Goal: Transaction & Acquisition: Purchase product/service

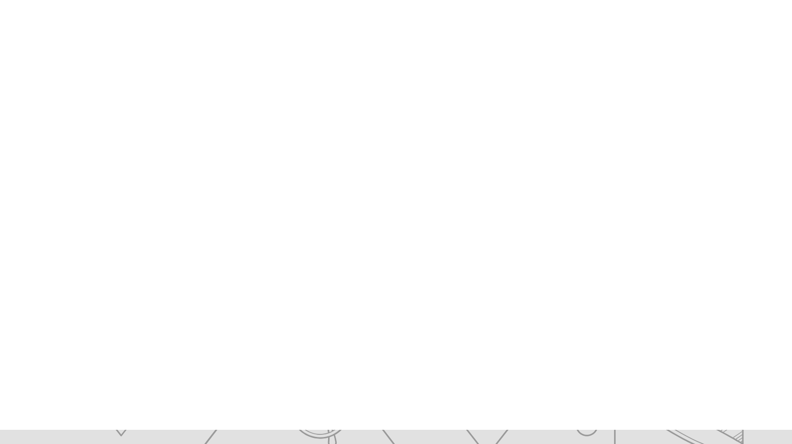
scroll to position [91, 0]
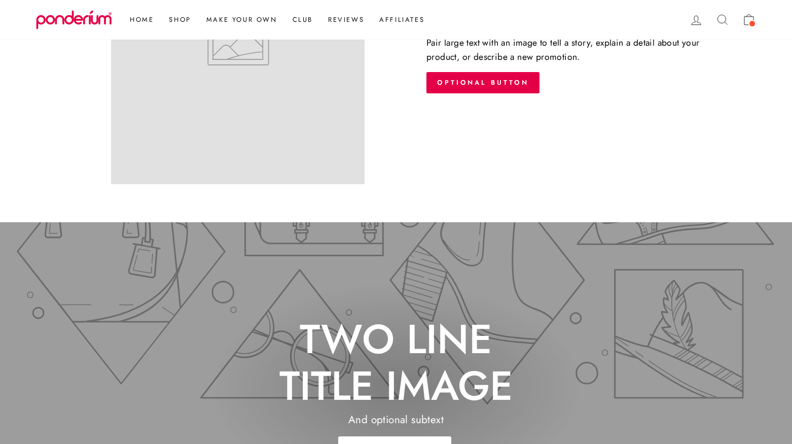
scroll to position [1587, 0]
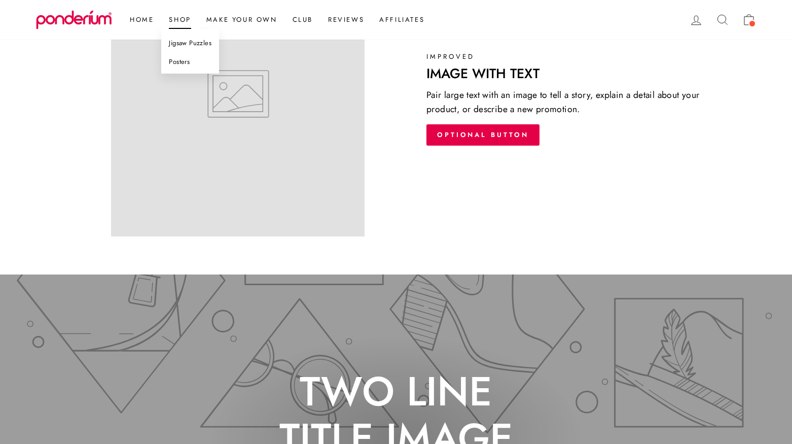
click at [178, 61] on link "Posters" at bounding box center [190, 62] width 58 height 19
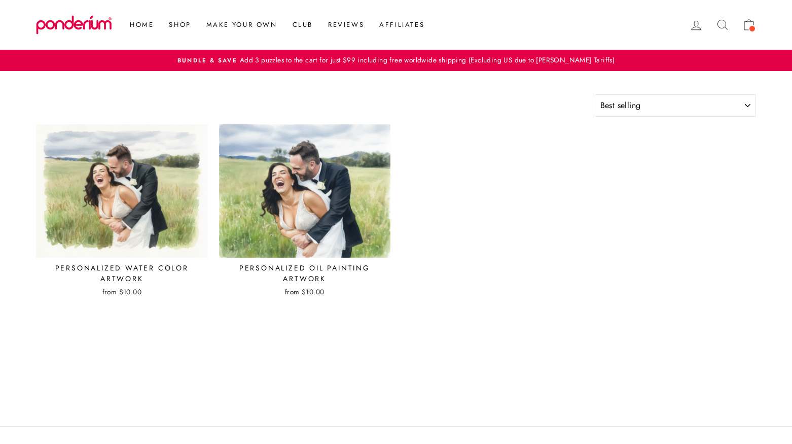
select select "best-selling"
click at [150, 190] on img at bounding box center [122, 190] width 172 height 133
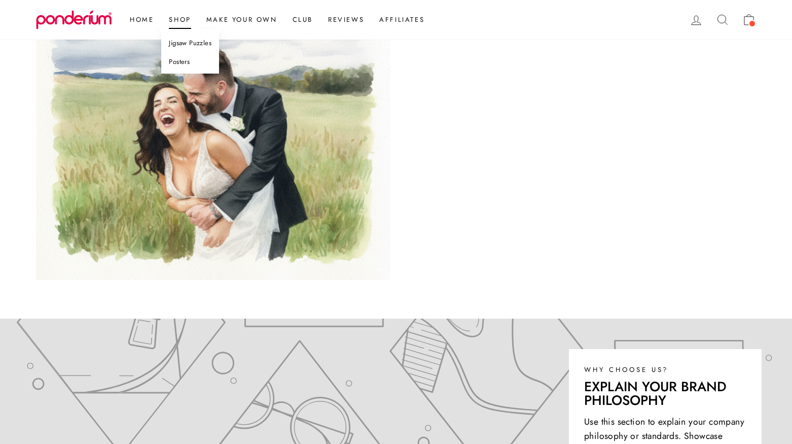
scroll to position [264, 0]
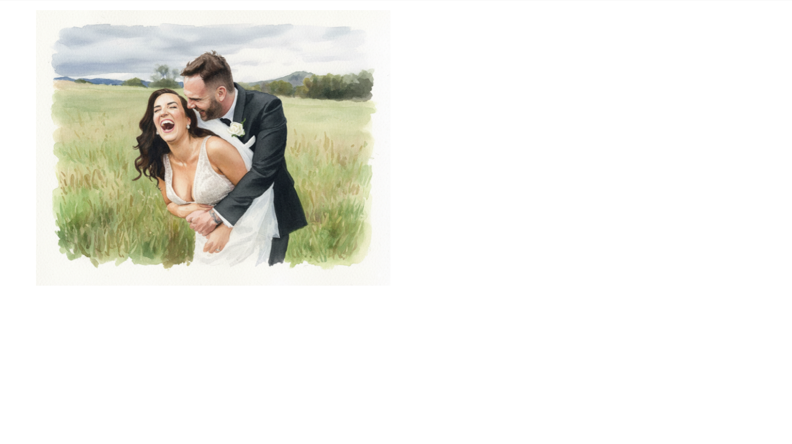
scroll to position [161, 0]
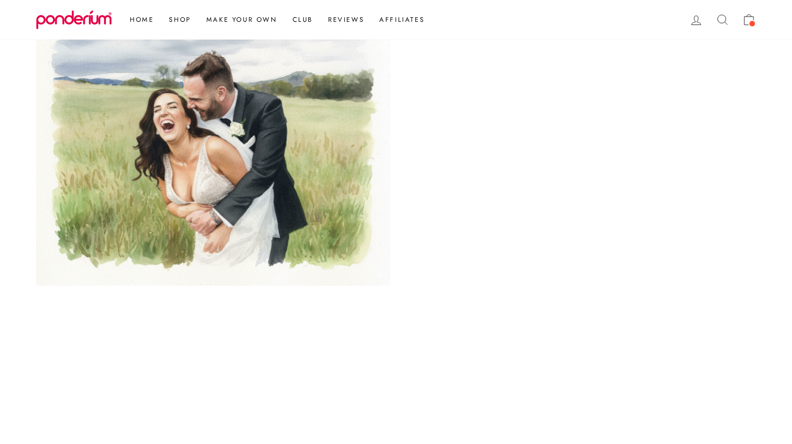
click at [233, 319] on div "Close (esc) Home / Posters / Personalized Water Color Artwork" at bounding box center [390, 180] width 731 height 484
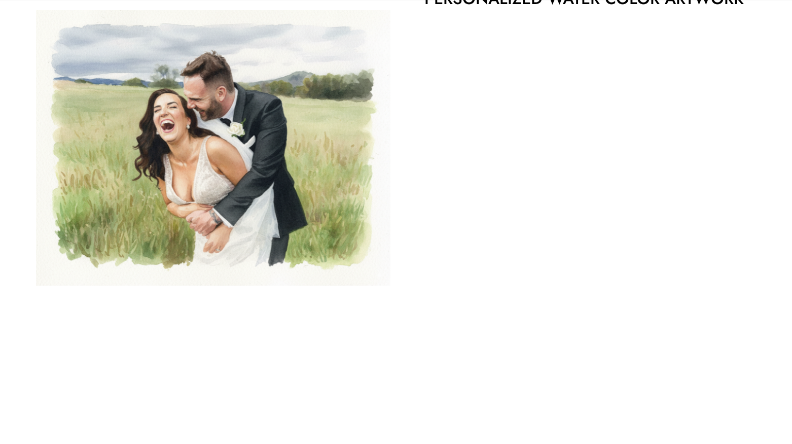
scroll to position [149, 0]
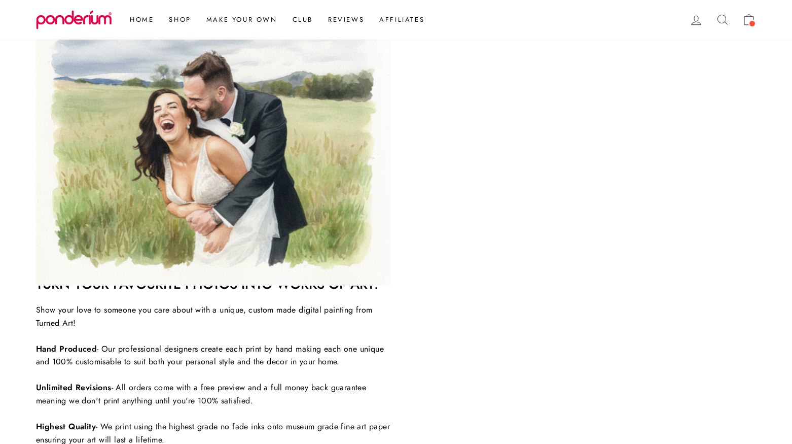
scroll to position [312, 0]
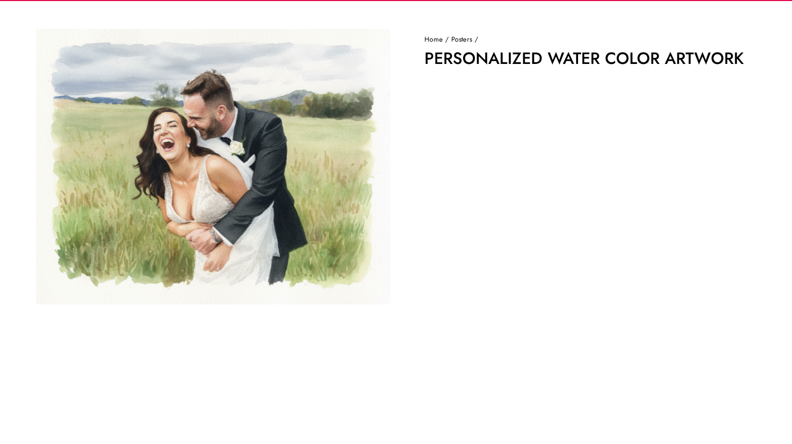
scroll to position [35, 0]
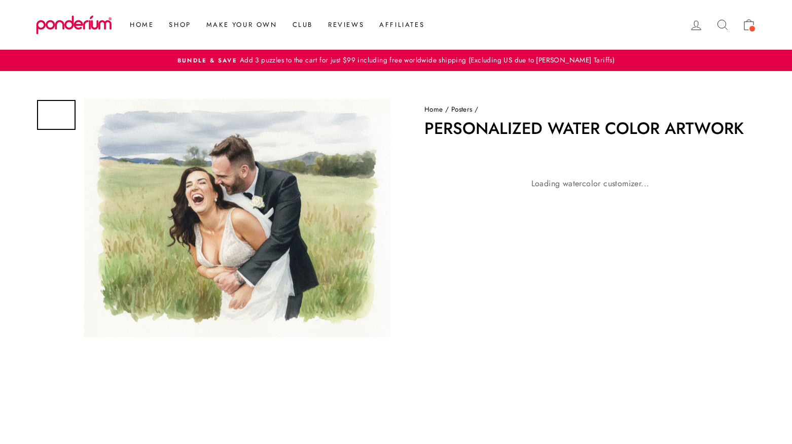
scroll to position [35, 0]
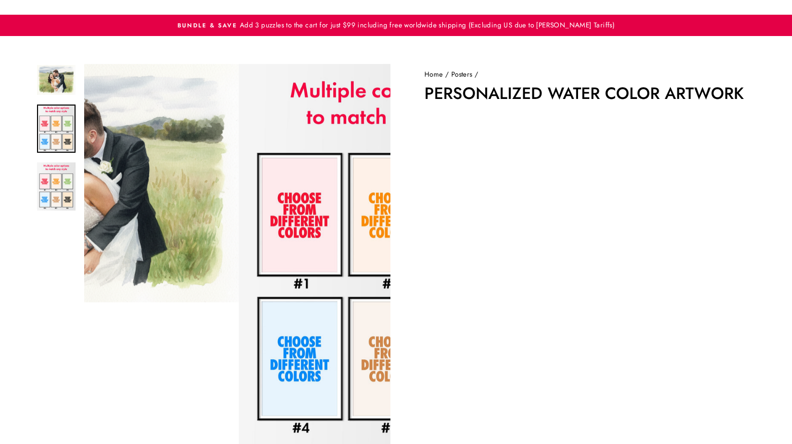
click at [57, 133] on img at bounding box center [56, 128] width 39 height 48
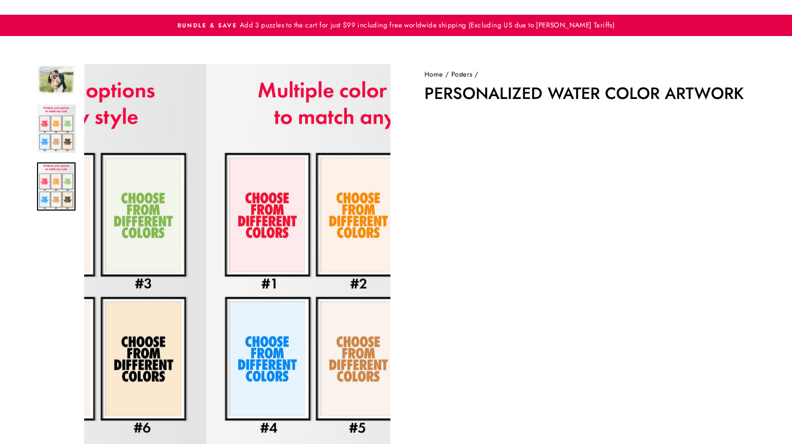
click at [57, 174] on img at bounding box center [56, 186] width 39 height 48
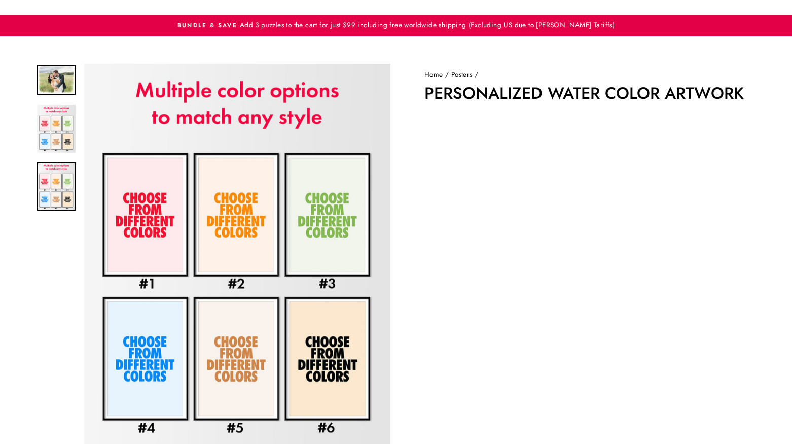
click at [55, 86] on img at bounding box center [56, 80] width 39 height 30
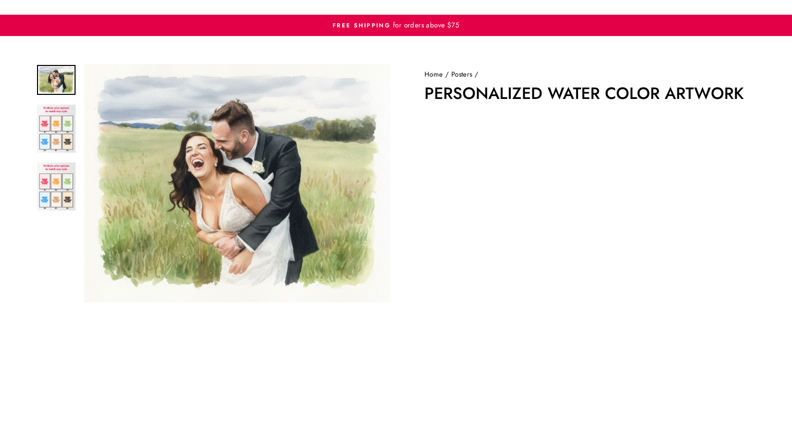
click at [42, 285] on div at bounding box center [56, 183] width 41 height 238
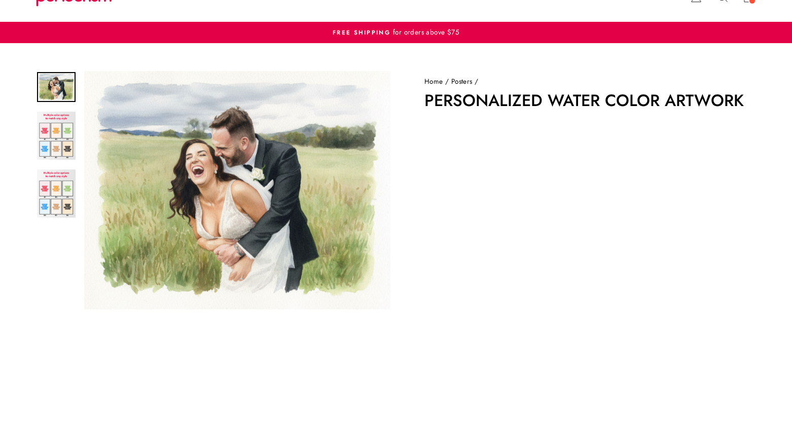
scroll to position [0, 0]
